Goal: Manage account settings

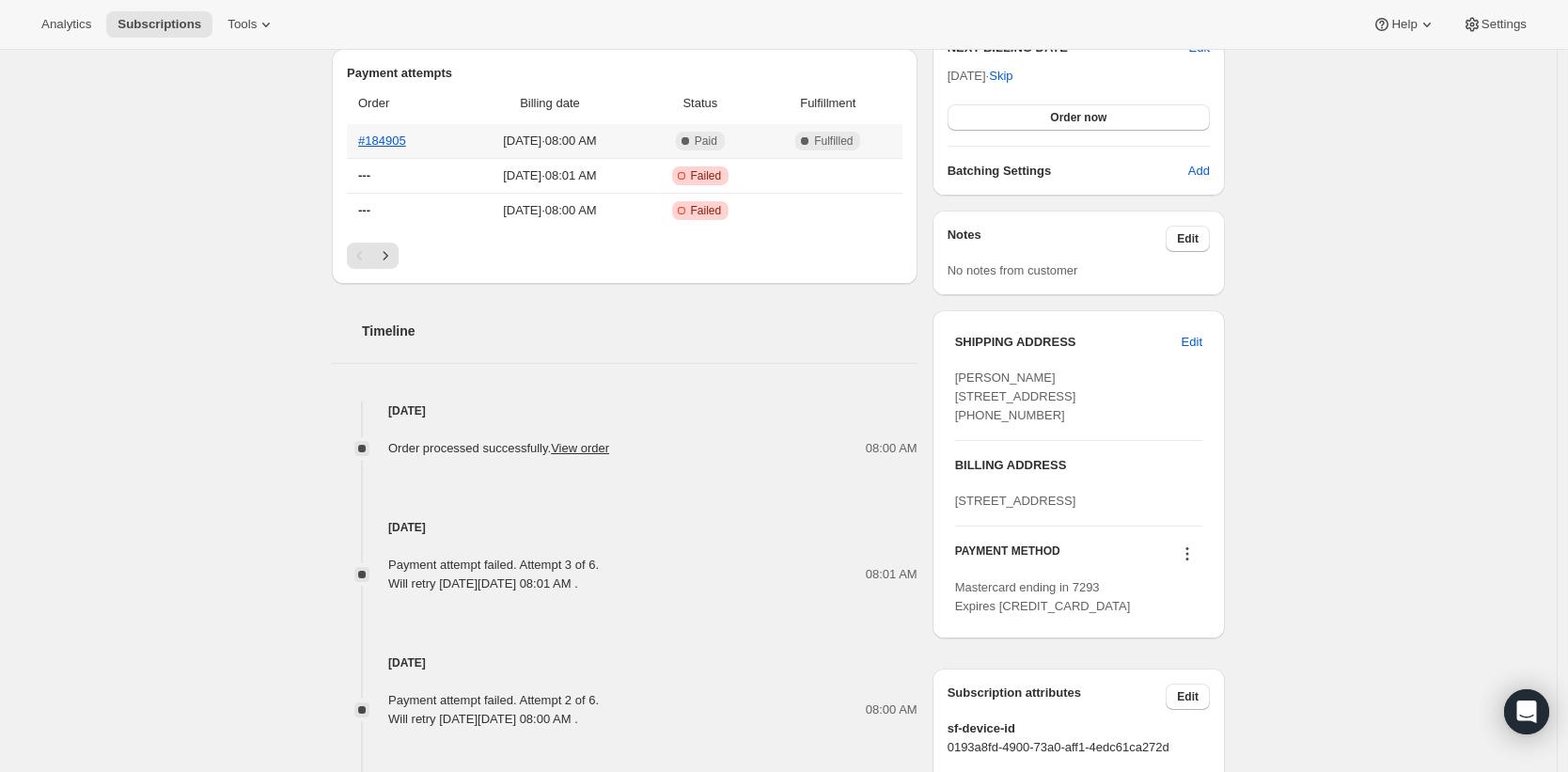
scroll to position [538, 0]
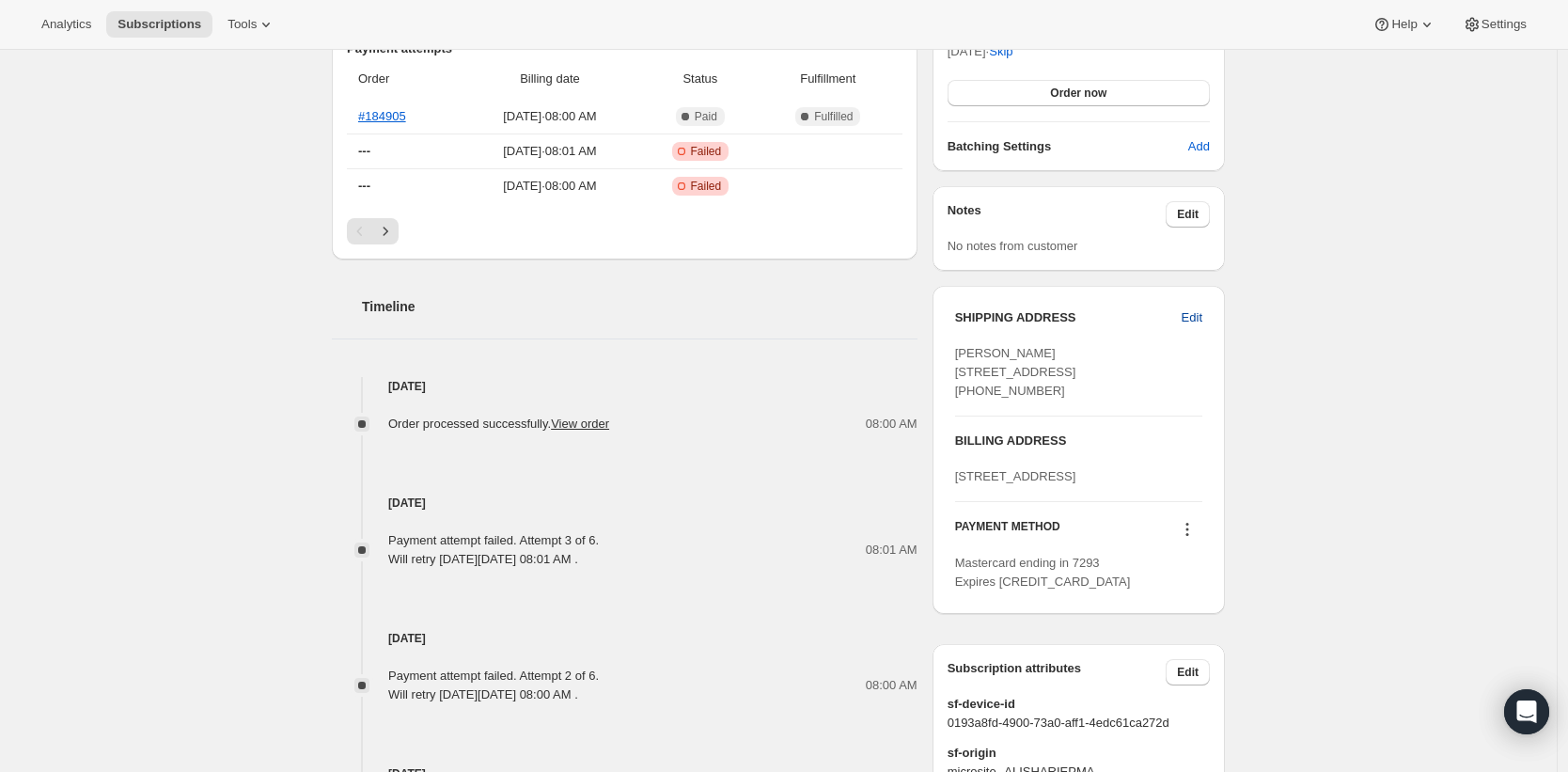
click at [1189, 311] on span "Edit" at bounding box center [1192, 317] width 20 height 18
select select "NY"
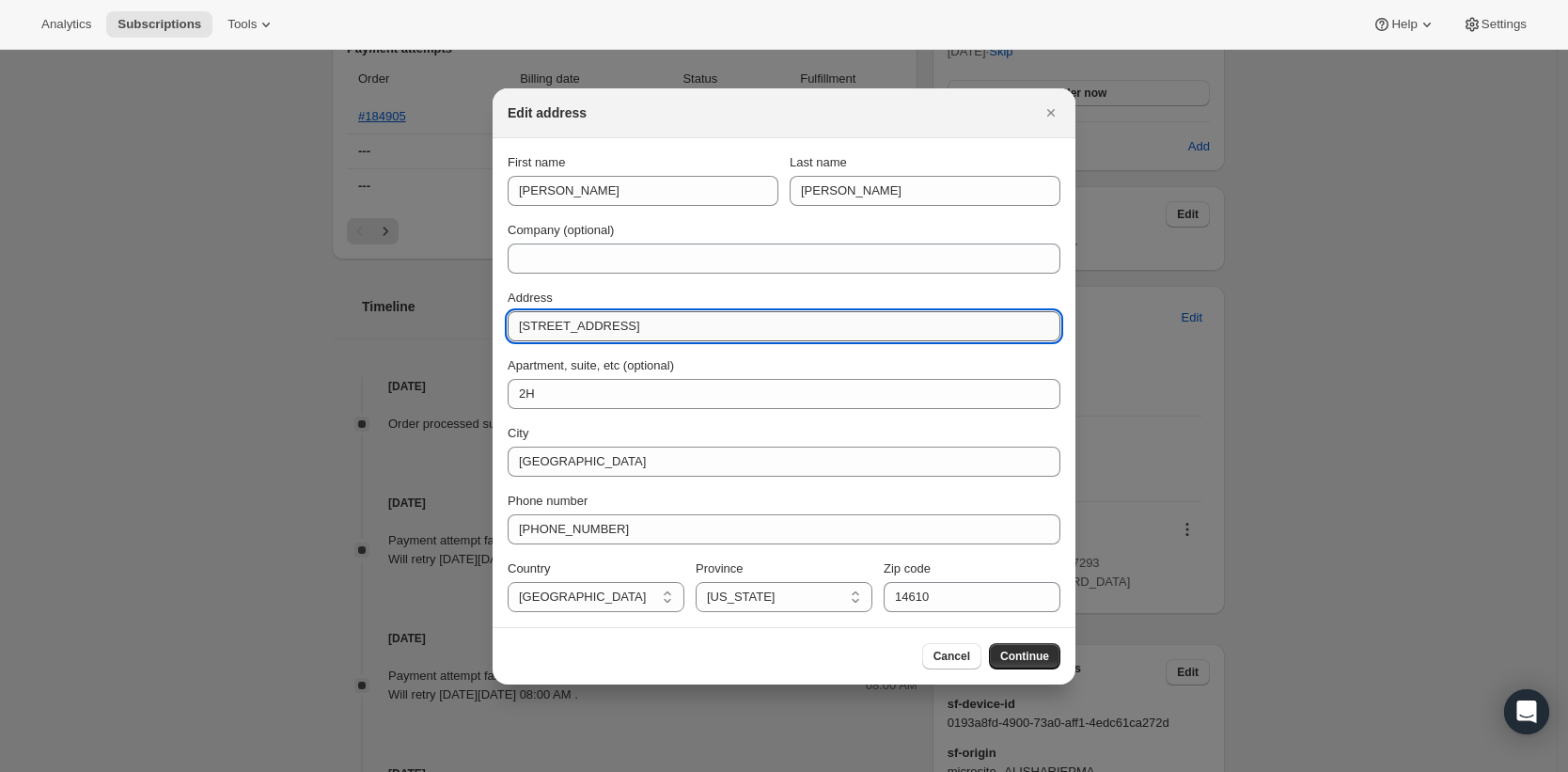
click at [588, 315] on input "[STREET_ADDRESS]" at bounding box center [784, 326] width 553 height 30
paste input "[GEOGRAPHIC_DATA]"
drag, startPoint x: 790, startPoint y: 323, endPoint x: 625, endPoint y: 334, distance: 165.4
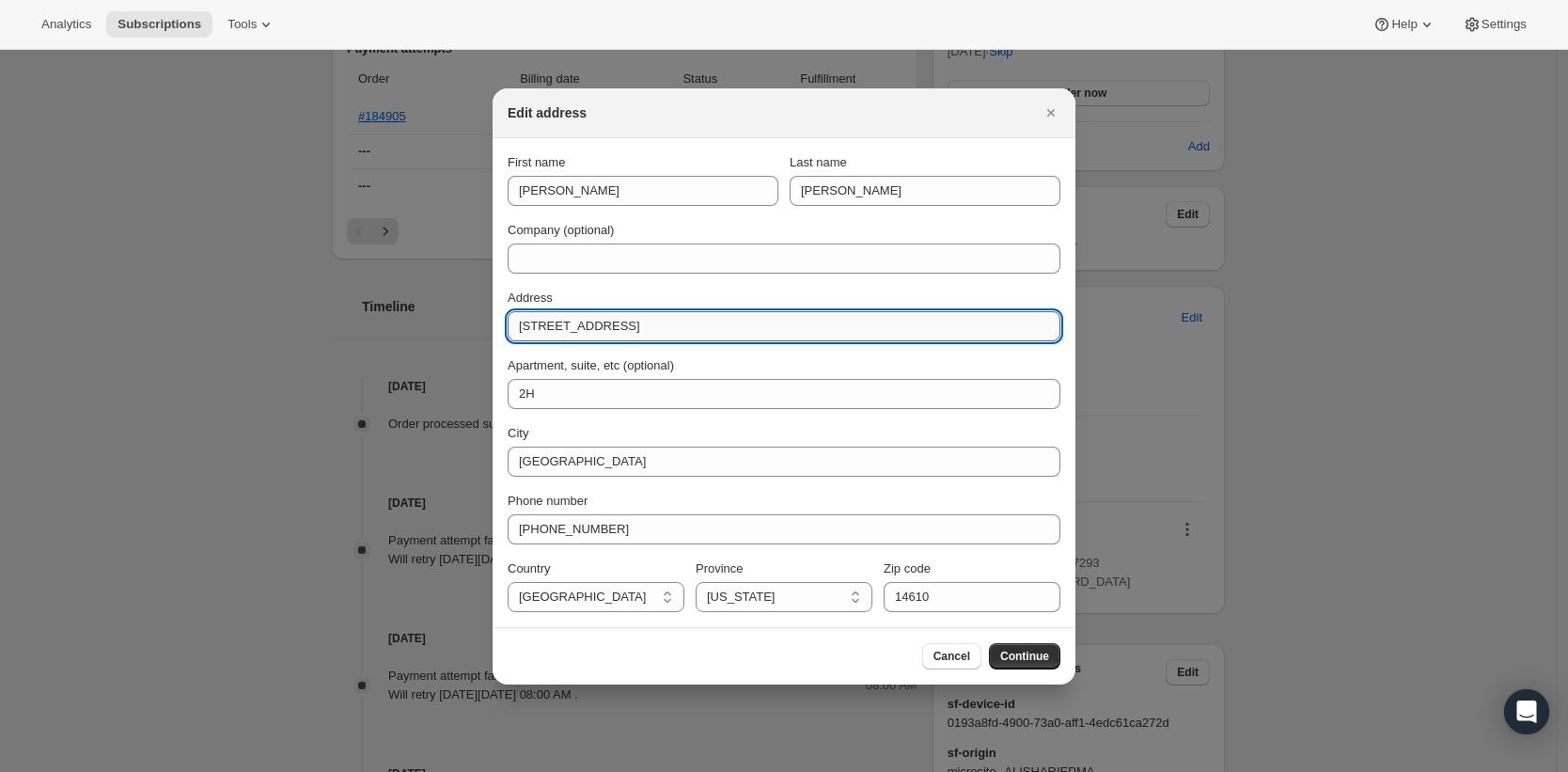
click at [625, 334] on input "[STREET_ADDRESS]" at bounding box center [784, 326] width 553 height 30
type input "[STREET_ADDRESS]"
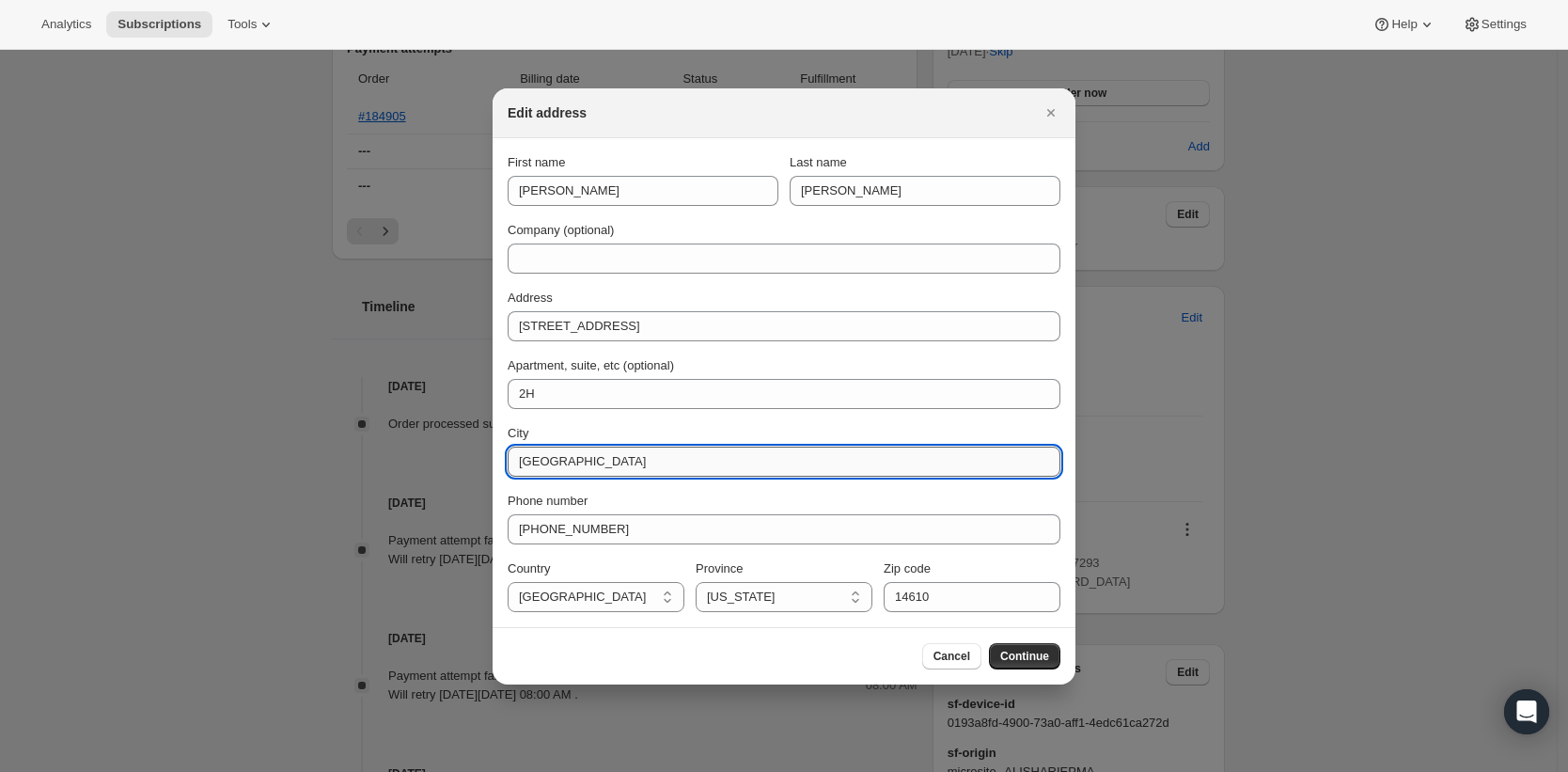
click at [607, 469] on input "[GEOGRAPHIC_DATA]" at bounding box center [784, 461] width 553 height 30
paste input ", Rochester Ny 14610"
click at [528, 463] on input ", Rochester Ny 14610" at bounding box center [784, 461] width 553 height 30
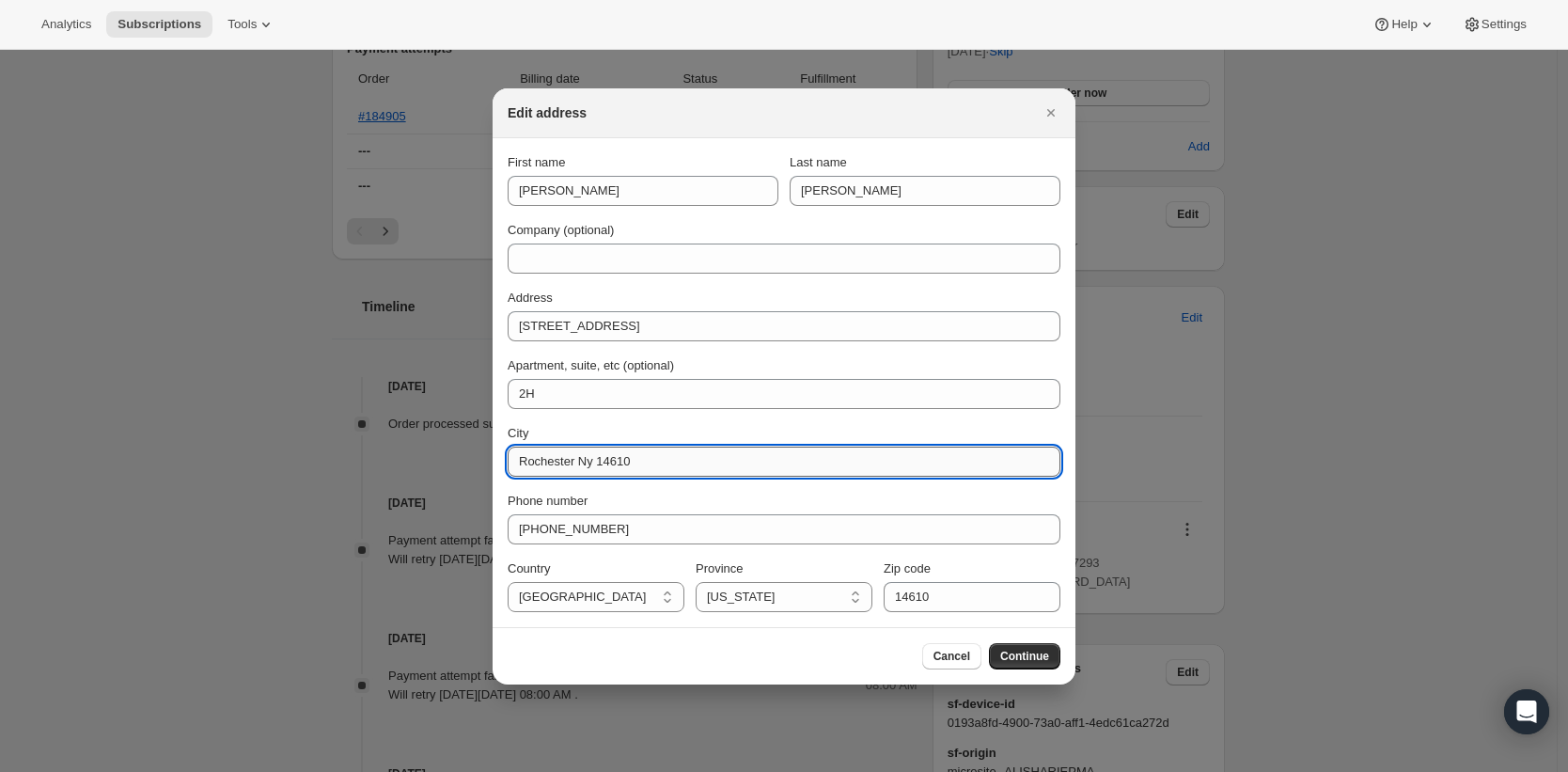
drag, startPoint x: 651, startPoint y: 469, endPoint x: 584, endPoint y: 462, distance: 67.4
click at [584, 462] on input "Rochester Ny 14610" at bounding box center [784, 461] width 553 height 30
type input "[GEOGRAPHIC_DATA]"
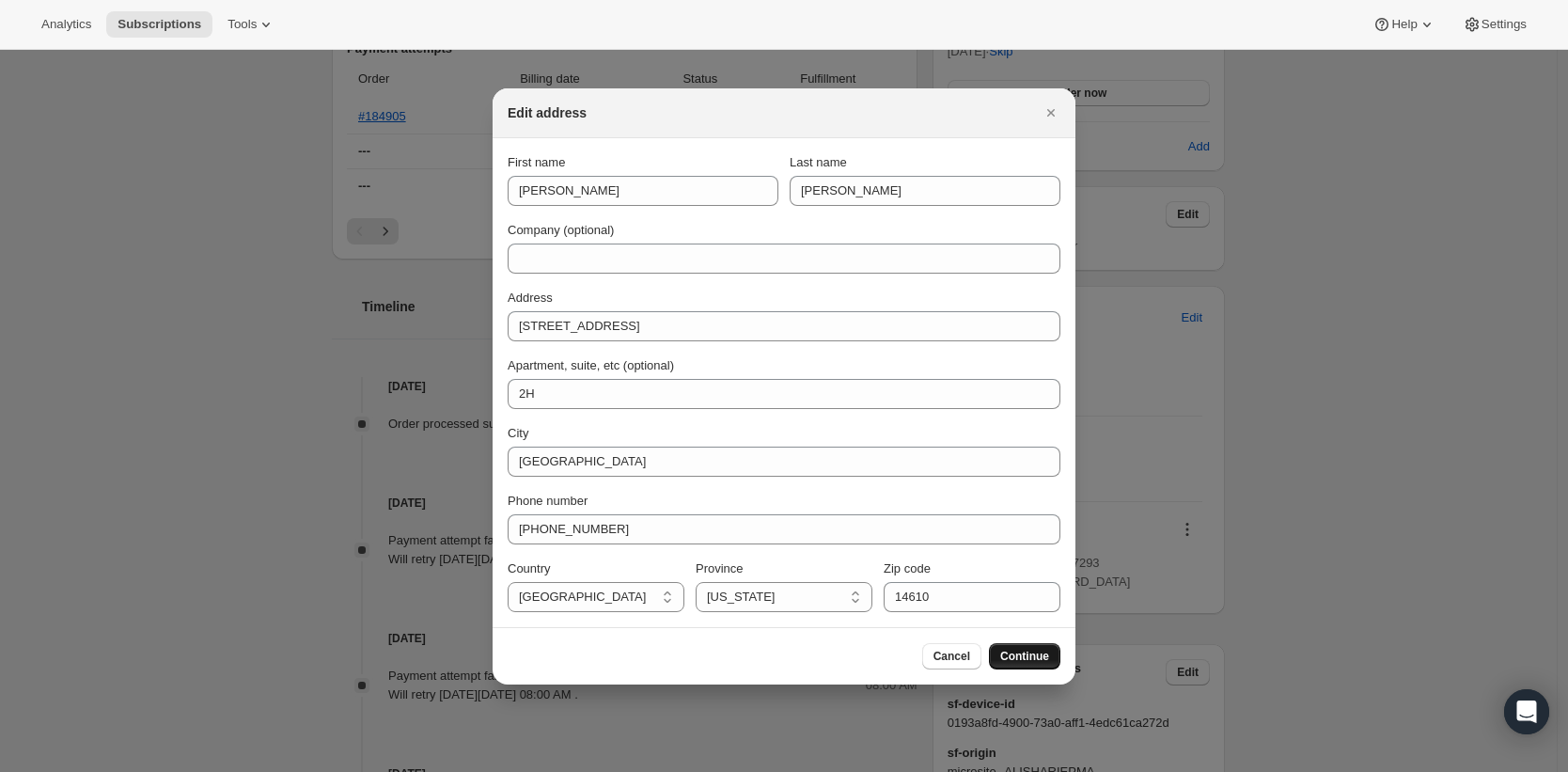
click at [1034, 656] on span "Continue" at bounding box center [1025, 656] width 49 height 15
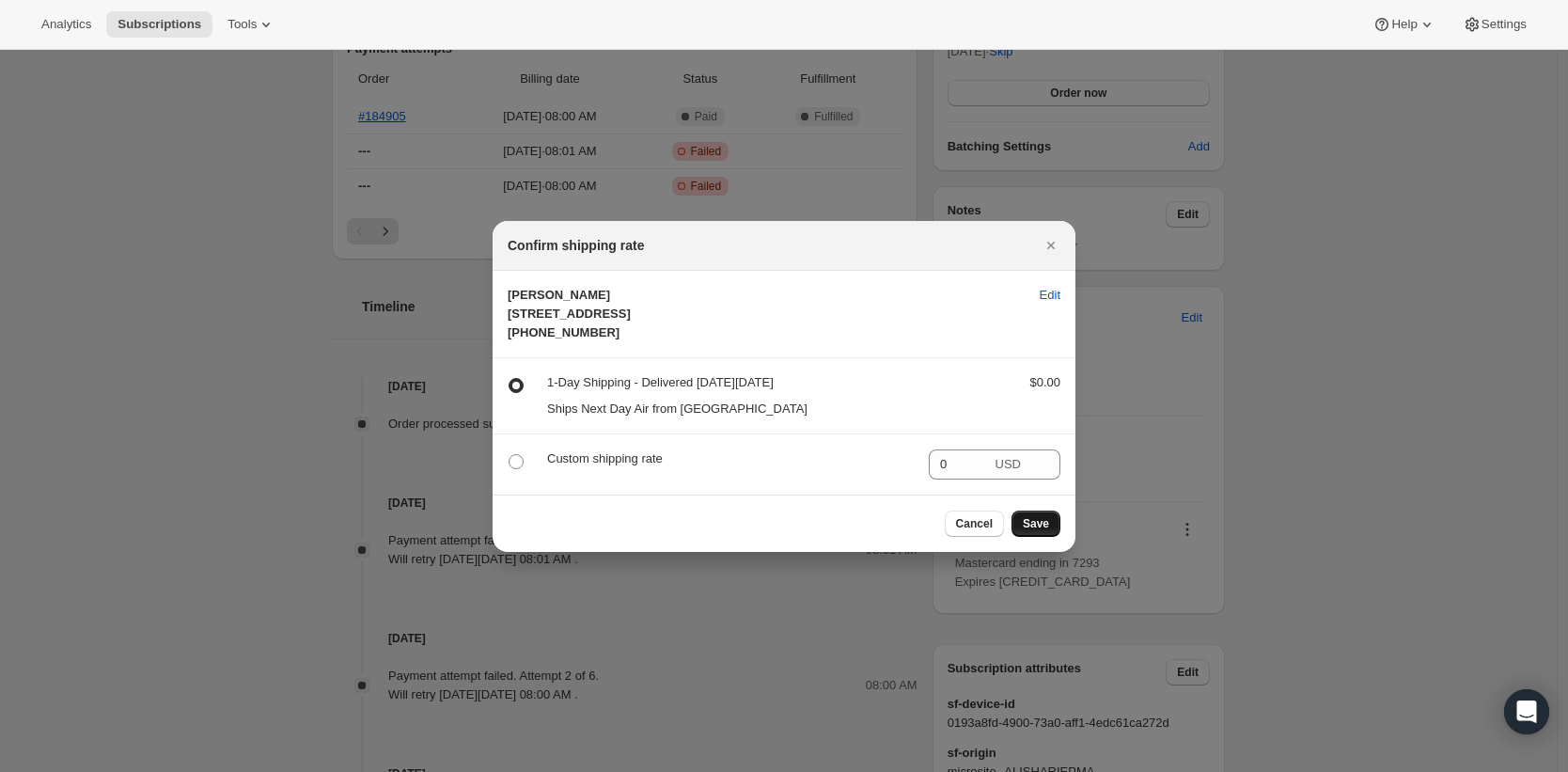
click at [1029, 532] on span "Save" at bounding box center [1035, 524] width 26 height 15
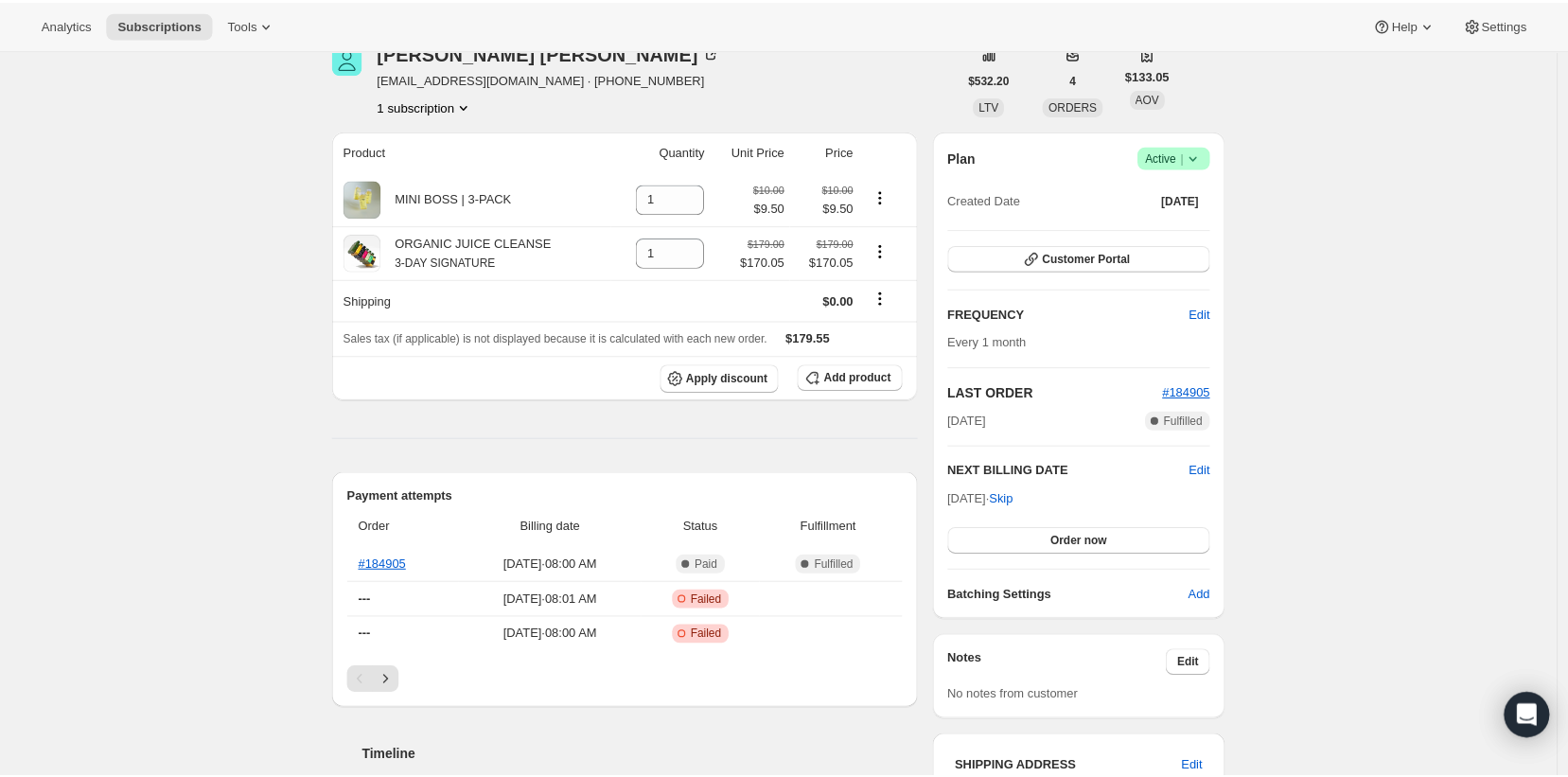
scroll to position [0, 0]
